Goal: Transaction & Acquisition: Obtain resource

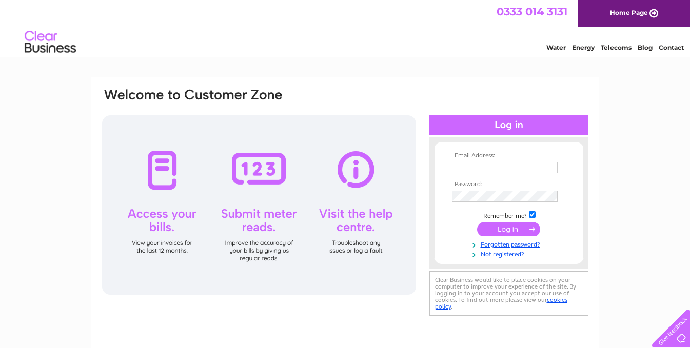
type input "accounts@brooksshops.com"
click at [501, 232] on input "submit" at bounding box center [508, 229] width 63 height 14
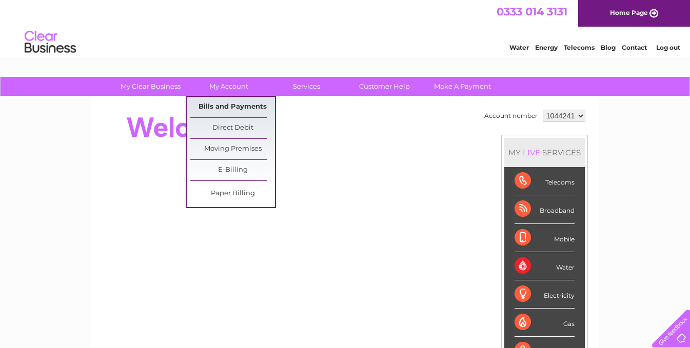
click at [227, 103] on link "Bills and Payments" at bounding box center [232, 107] width 85 height 21
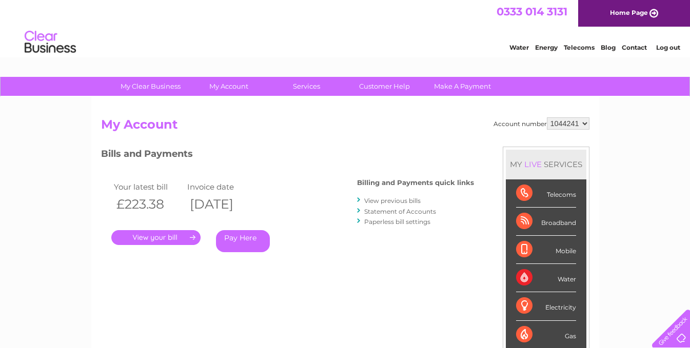
click at [154, 240] on link "." at bounding box center [155, 237] width 89 height 15
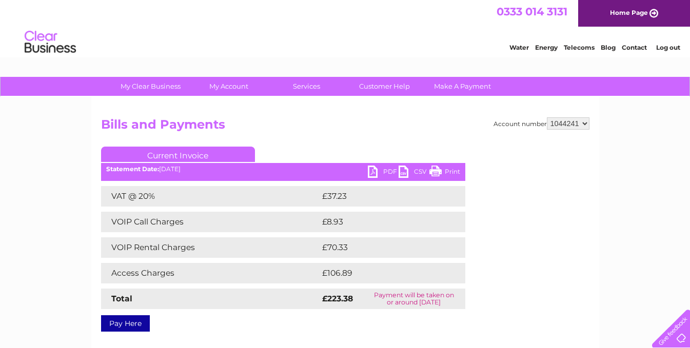
click at [374, 170] on link "PDF" at bounding box center [383, 173] width 31 height 15
